Goal: Check status: Check status

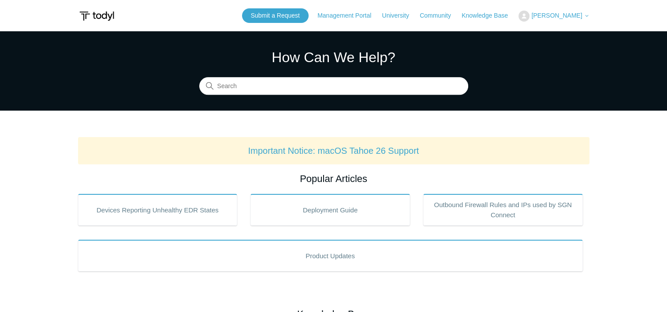
click at [578, 13] on span "[PERSON_NAME]" at bounding box center [556, 15] width 51 height 7
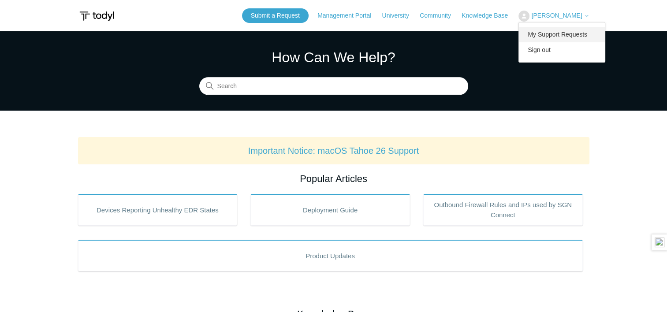
click at [564, 33] on link "My Support Requests" at bounding box center [562, 34] width 86 height 15
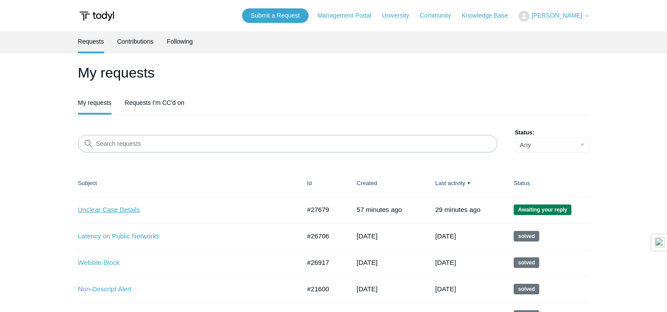
click at [236, 210] on link "Unclear Case Details" at bounding box center [182, 210] width 209 height 10
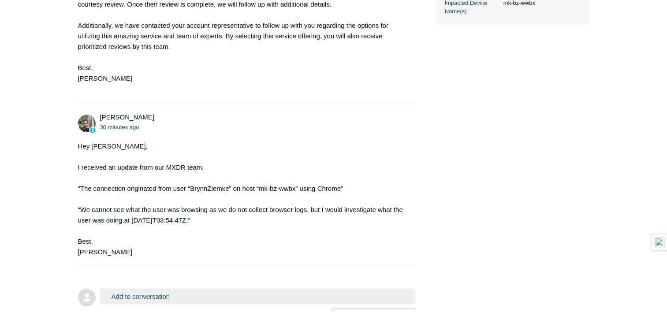
scroll to position [352, 0]
